Goal: Information Seeking & Learning: Learn about a topic

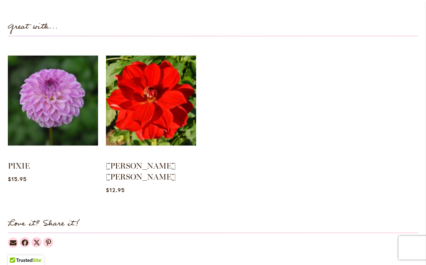
scroll to position [783, 0]
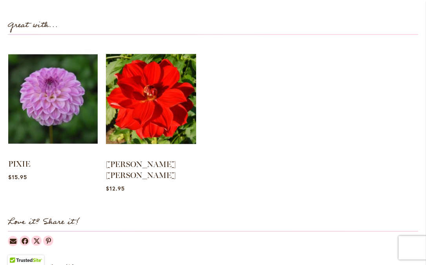
click at [69, 95] on img at bounding box center [52, 99] width 89 height 112
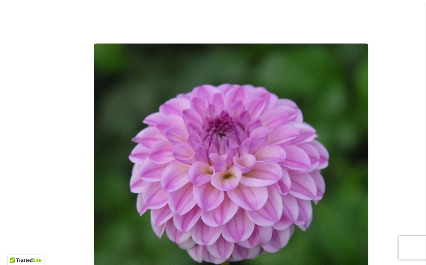
scroll to position [178, 0]
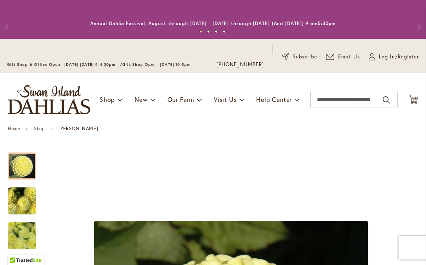
drag, startPoint x: 43, startPoint y: 127, endPoint x: 78, endPoint y: 132, distance: 34.9
click at [43, 127] on link "Shop" at bounding box center [39, 129] width 11 height 6
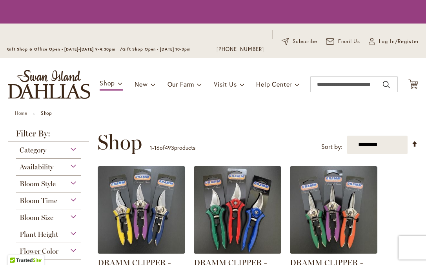
scroll to position [14, 0]
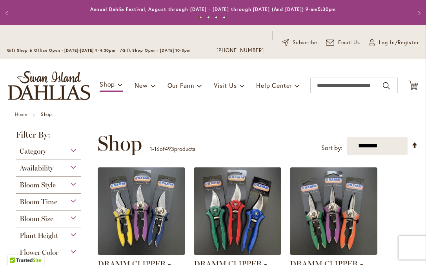
click at [75, 190] on div "Bloom Style" at bounding box center [49, 183] width 66 height 13
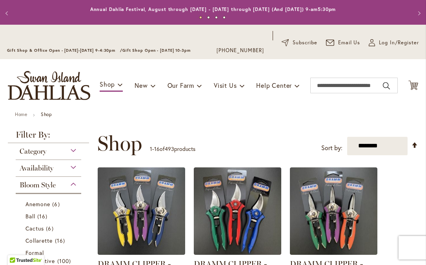
scroll to position [198, 0]
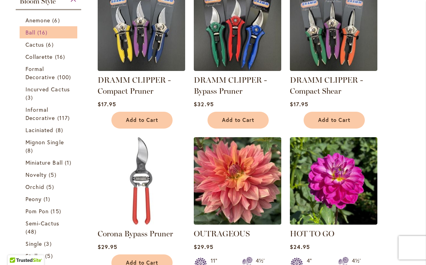
click at [45, 35] on span "16 items" at bounding box center [43, 32] width 12 height 8
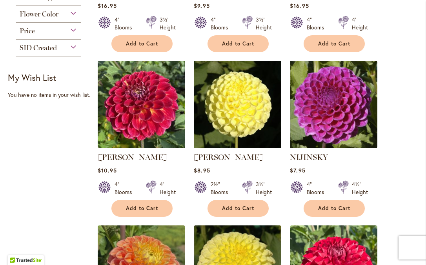
scroll to position [656, 0]
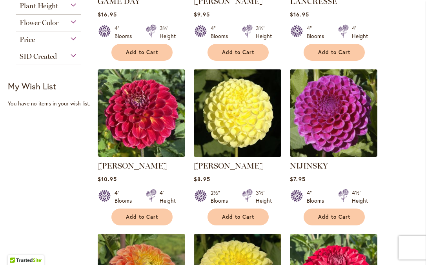
click at [240, 126] on img at bounding box center [238, 113] width 92 height 92
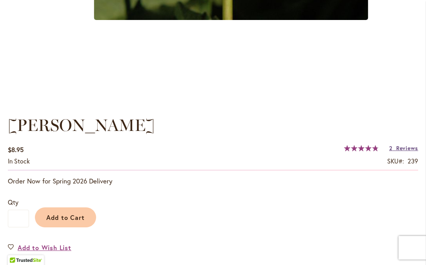
click at [401, 148] on span "Reviews" at bounding box center [407, 147] width 22 height 7
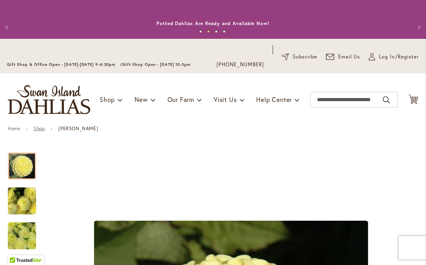
click at [43, 128] on link "Shop" at bounding box center [39, 129] width 11 height 6
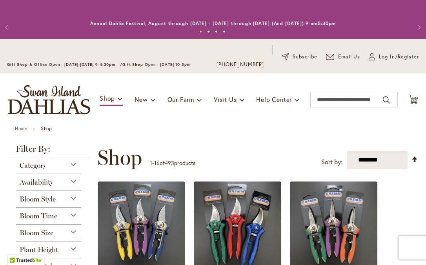
click at [53, 187] on span "Availability" at bounding box center [37, 182] width 34 height 9
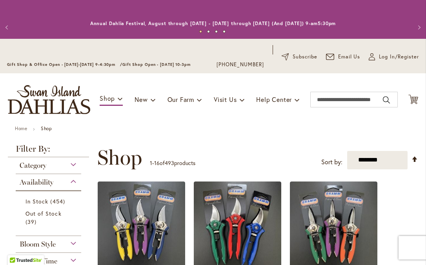
click at [78, 187] on div "Availability" at bounding box center [49, 180] width 66 height 13
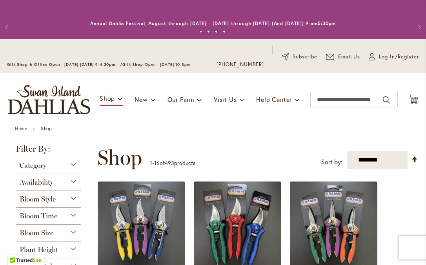
click at [76, 204] on div "Bloom Style" at bounding box center [49, 197] width 66 height 13
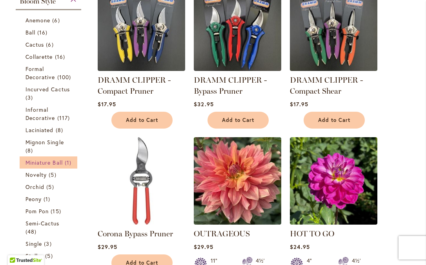
click at [46, 166] on span "Miniature Ball" at bounding box center [44, 162] width 37 height 7
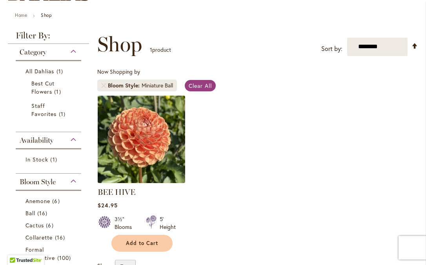
scroll to position [114, 0]
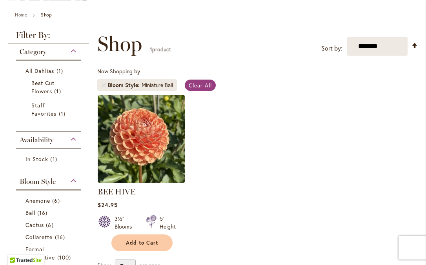
drag, startPoint x: 157, startPoint y: 147, endPoint x: 201, endPoint y: 155, distance: 45.0
click at [157, 147] on img at bounding box center [142, 139] width 88 height 88
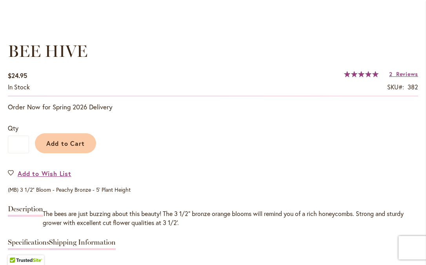
scroll to position [551, 0]
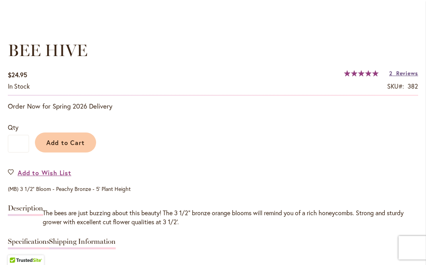
click at [400, 73] on span "Reviews" at bounding box center [407, 72] width 22 height 7
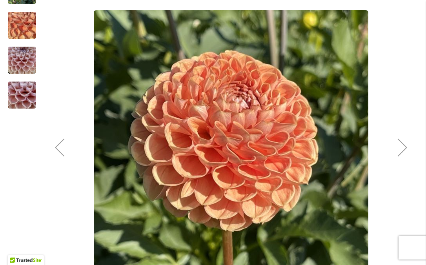
scroll to position [210, 0]
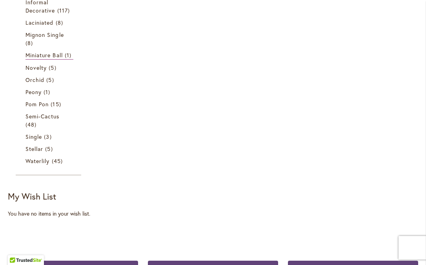
scroll to position [403, 0]
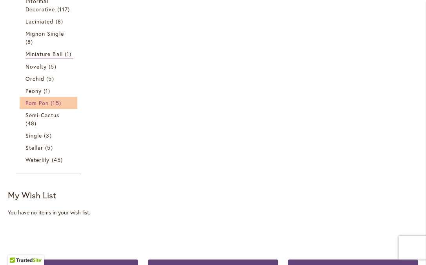
click at [44, 107] on span "Pom Pon" at bounding box center [37, 102] width 23 height 7
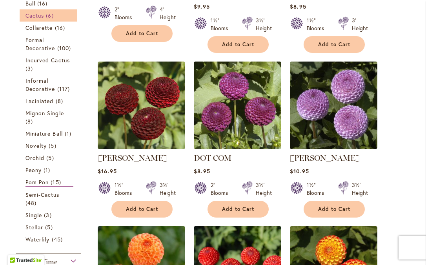
scroll to position [323, 0]
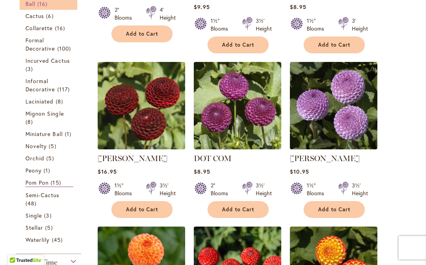
click at [40, 8] on span "16 items" at bounding box center [43, 4] width 12 height 8
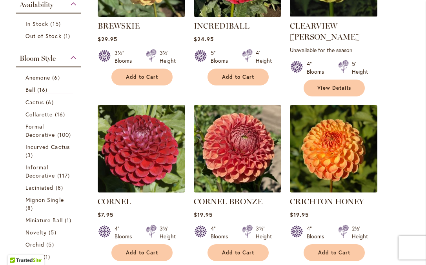
scroll to position [282, 0]
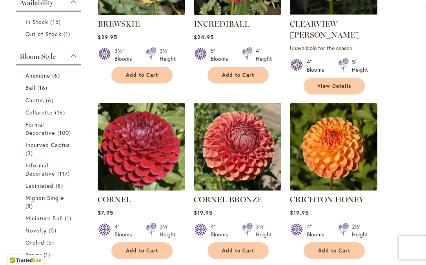
click at [155, 132] on img at bounding box center [142, 147] width 92 height 92
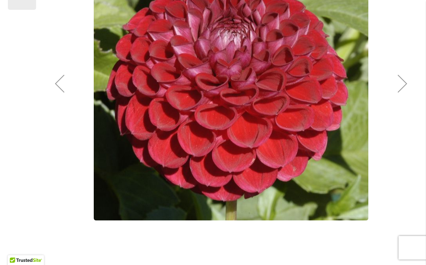
scroll to position [270, 0]
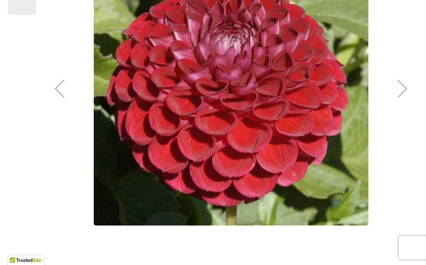
click at [399, 93] on div "Next" at bounding box center [402, 88] width 31 height 31
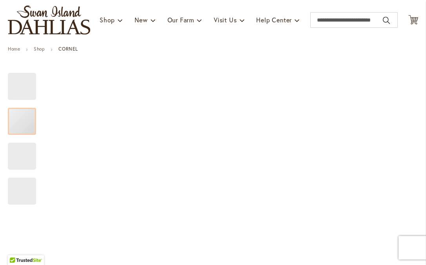
scroll to position [88, 0]
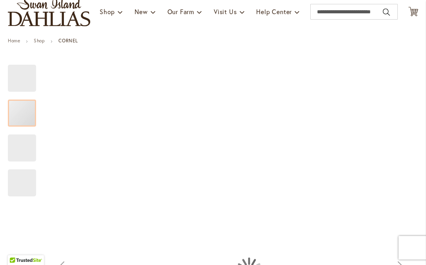
click at [15, 142] on div "CORNEL" at bounding box center [22, 148] width 28 height 27
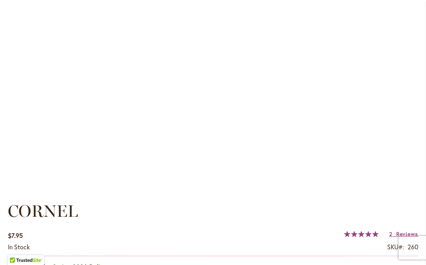
scroll to position [410, 0]
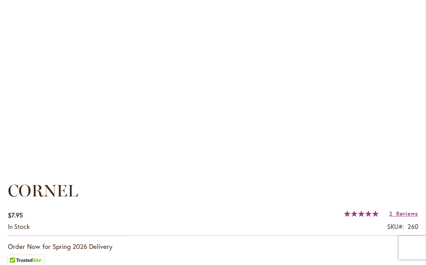
drag, startPoint x: 406, startPoint y: 215, endPoint x: 401, endPoint y: 213, distance: 5.5
click at [406, 215] on span "Reviews" at bounding box center [407, 213] width 22 height 7
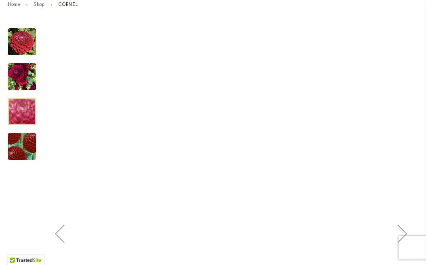
scroll to position [120, 0]
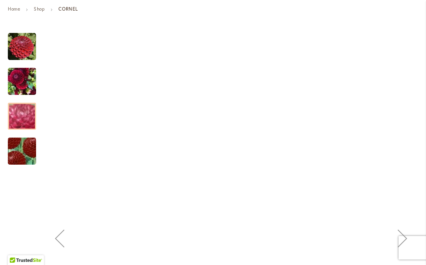
drag, startPoint x: 30, startPoint y: 52, endPoint x: 34, endPoint y: 54, distance: 4.2
click at [30, 52] on img "CORNEL" at bounding box center [22, 47] width 28 height 28
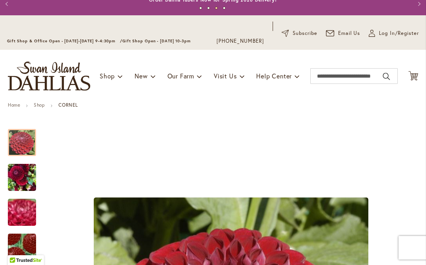
scroll to position [0, 0]
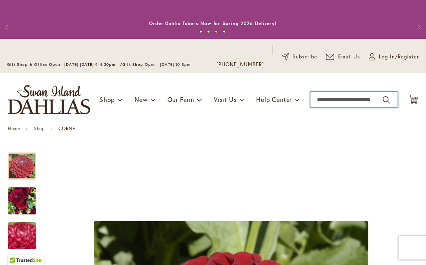
click at [354, 97] on input "Search" at bounding box center [354, 100] width 88 height 16
type input "*****"
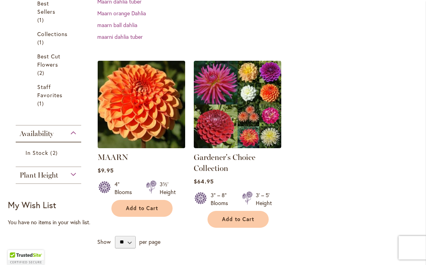
scroll to position [215, 0]
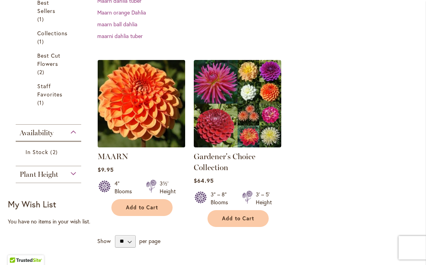
click at [154, 117] on img at bounding box center [142, 104] width 92 height 92
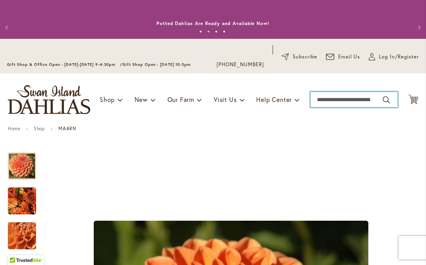
click at [330, 98] on input "Search" at bounding box center [354, 100] width 88 height 16
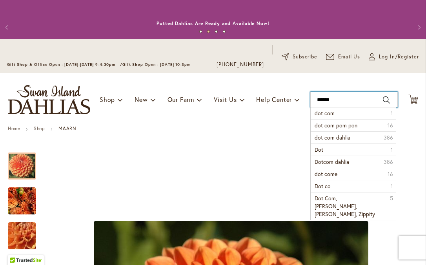
type input "*******"
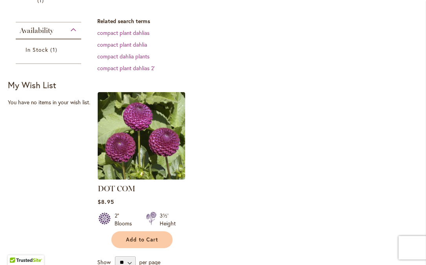
scroll to position [237, 0]
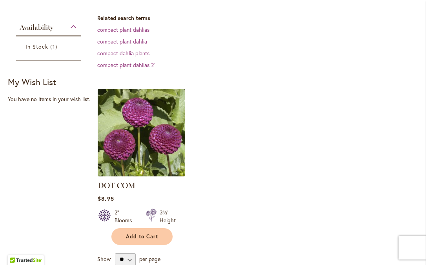
click at [150, 147] on img at bounding box center [142, 133] width 92 height 92
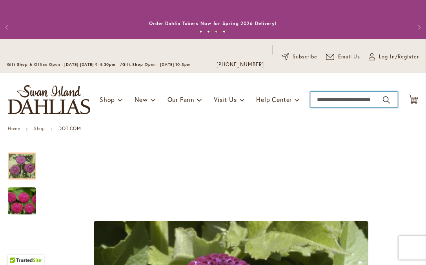
click at [331, 99] on input "Search" at bounding box center [354, 100] width 88 height 16
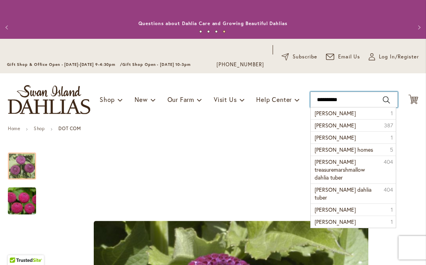
type input "**********"
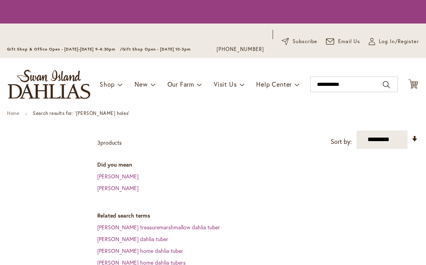
click at [350, 111] on div "Toggle Nav Shop Dahlia Tubers Collections Fresh Cut Dahlias Gardening Supplies …" at bounding box center [213, 84] width 426 height 53
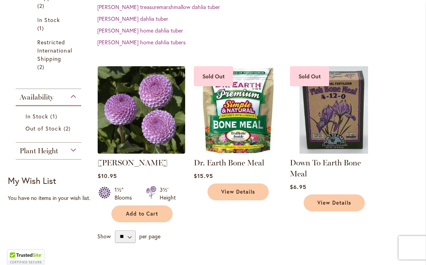
scroll to position [284, 0]
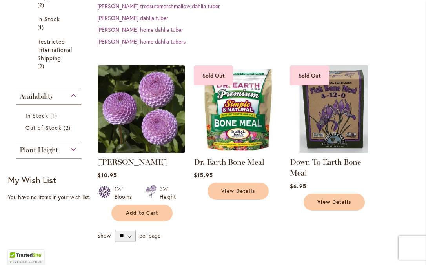
click at [170, 93] on img at bounding box center [142, 109] width 92 height 92
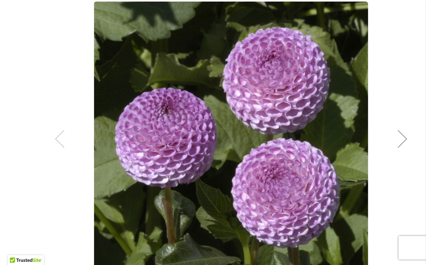
scroll to position [226, 0]
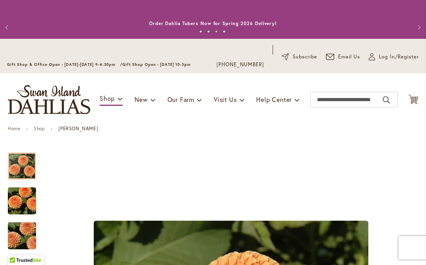
drag, startPoint x: 42, startPoint y: 126, endPoint x: 79, endPoint y: 133, distance: 38.3
click at [42, 126] on link "Shop" at bounding box center [39, 129] width 11 height 6
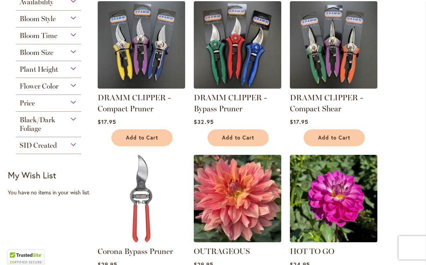
click at [58, 23] on div "Bloom Style" at bounding box center [49, 17] width 66 height 13
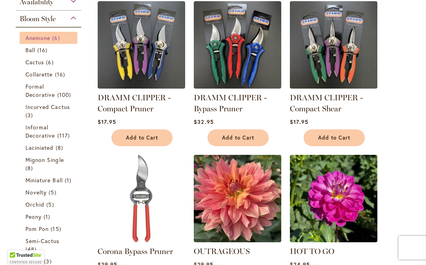
scroll to position [198, 0]
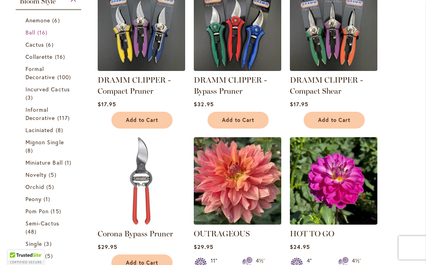
drag, startPoint x: 46, startPoint y: 40, endPoint x: 86, endPoint y: 62, distance: 46.0
click at [46, 36] on span "16 items" at bounding box center [43, 32] width 12 height 8
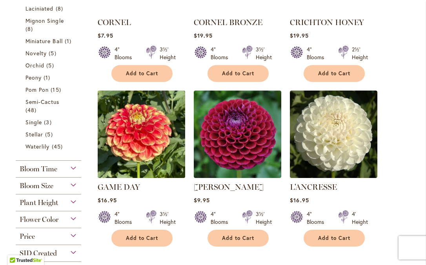
scroll to position [461, 0]
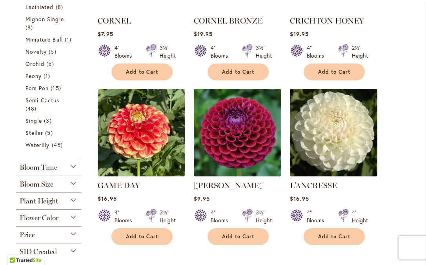
click at [334, 135] on img at bounding box center [334, 133] width 92 height 92
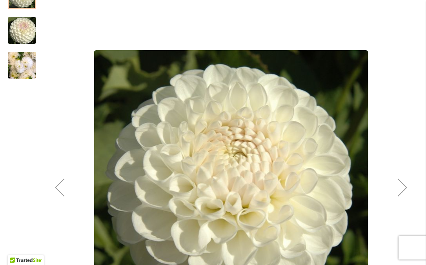
scroll to position [168, 0]
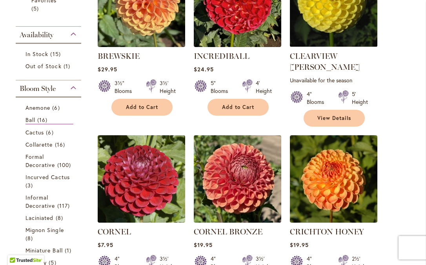
scroll to position [248, 0]
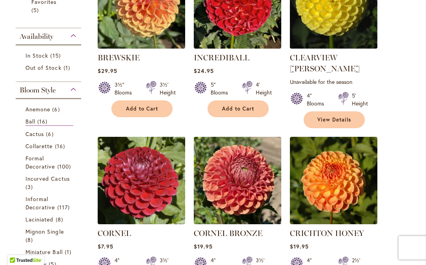
click at [313, 48] on img at bounding box center [334, 5] width 92 height 92
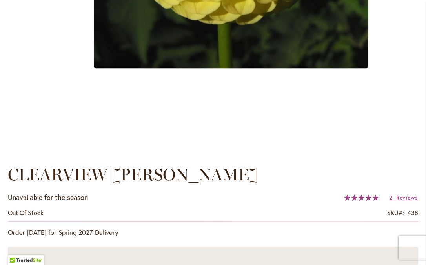
scroll to position [427, 0]
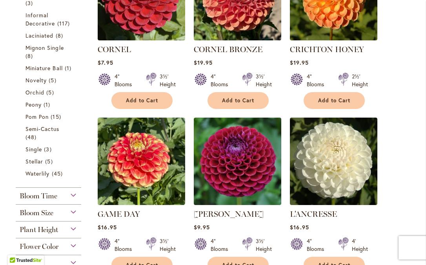
scroll to position [436, 0]
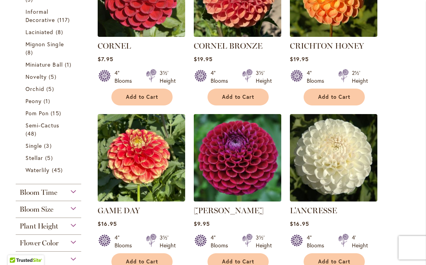
click at [259, 135] on img at bounding box center [238, 158] width 92 height 92
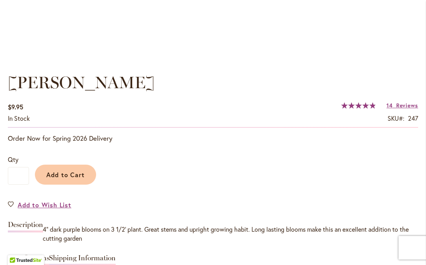
scroll to position [517, 0]
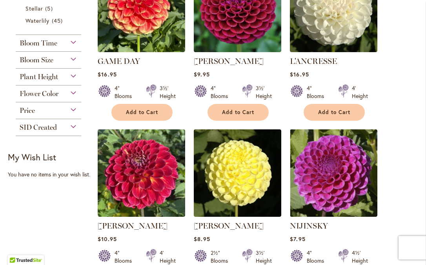
scroll to position [578, 0]
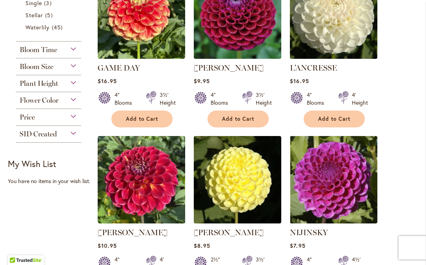
click at [332, 27] on img at bounding box center [334, 15] width 92 height 92
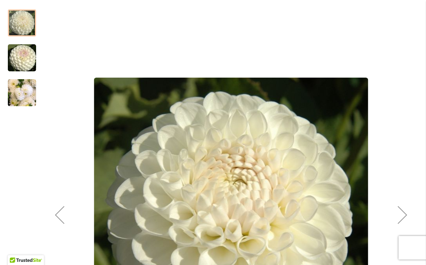
scroll to position [142, 0]
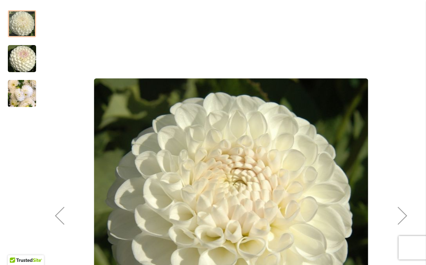
click at [27, 60] on img "L'ANCRESSE" at bounding box center [22, 59] width 57 height 38
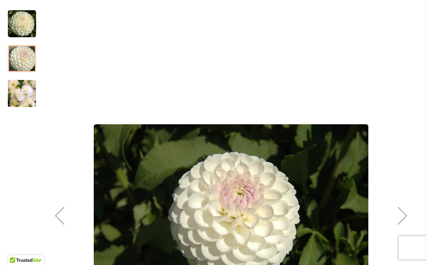
click at [27, 60] on div at bounding box center [22, 54] width 28 height 105
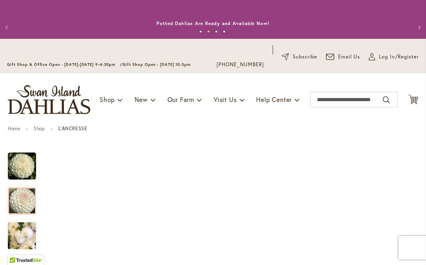
scroll to position [4, 0]
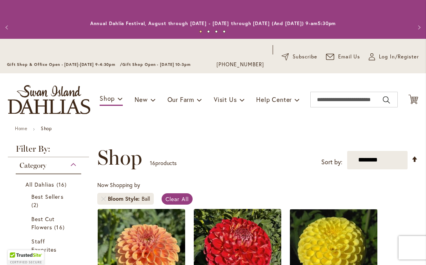
scroll to position [460, 0]
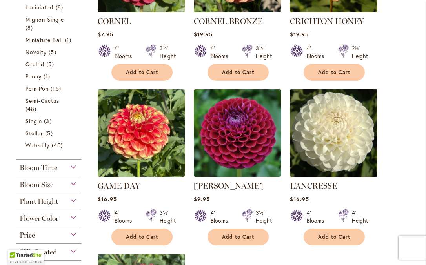
click at [329, 129] on img at bounding box center [334, 133] width 92 height 92
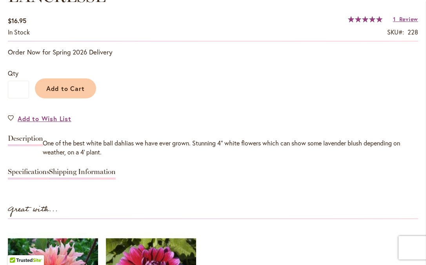
scroll to position [606, 0]
